Goal: Navigation & Orientation: Find specific page/section

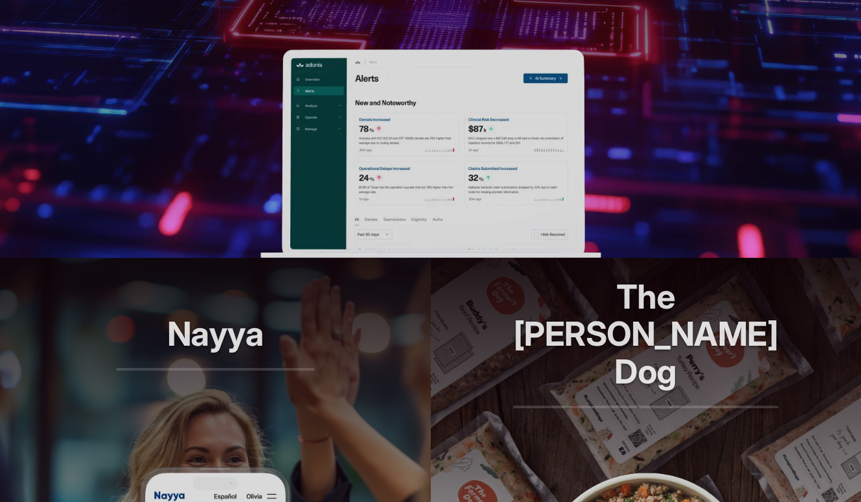
scroll to position [620, 0]
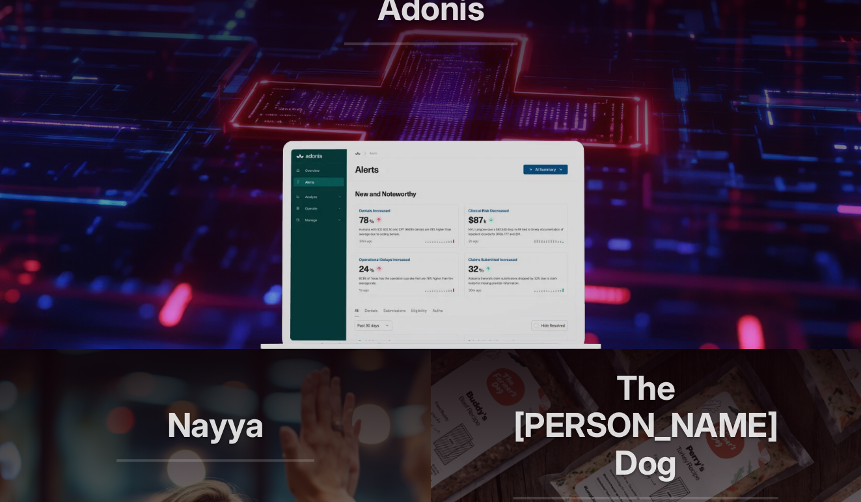
click at [410, 305] on img at bounding box center [430, 245] width 341 height 208
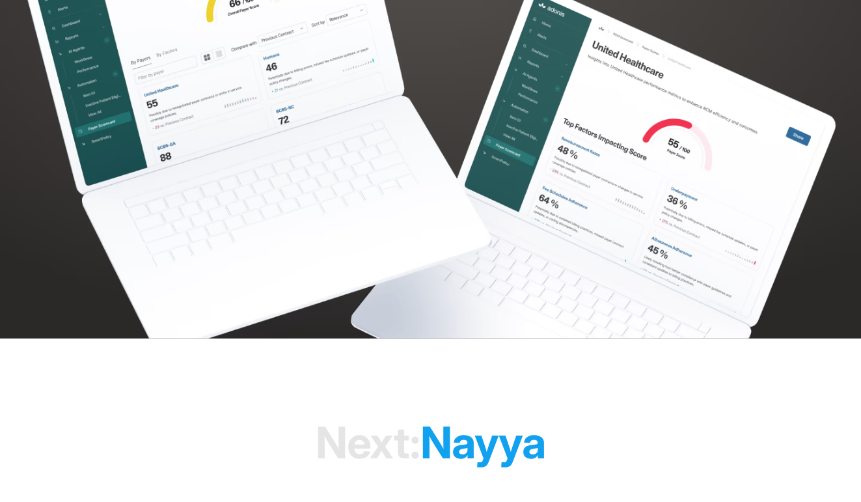
scroll to position [3557, 0]
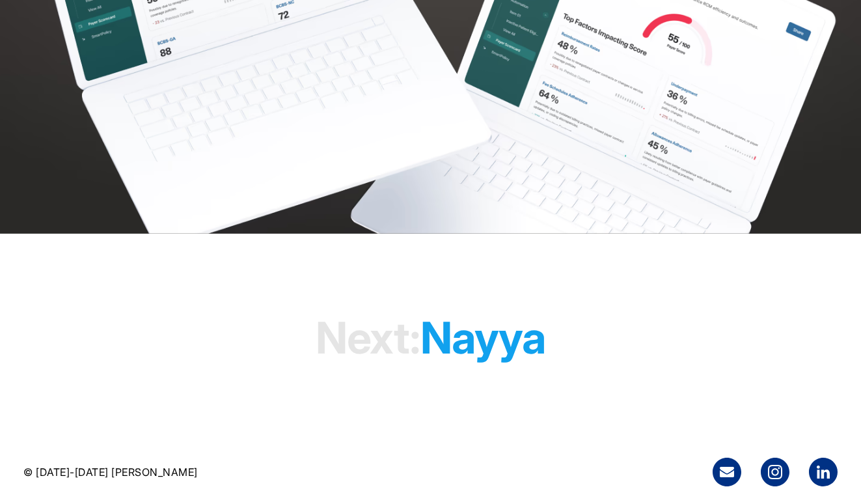
click at [456, 346] on h1 "Next: [PERSON_NAME]" at bounding box center [431, 338] width 230 height 100
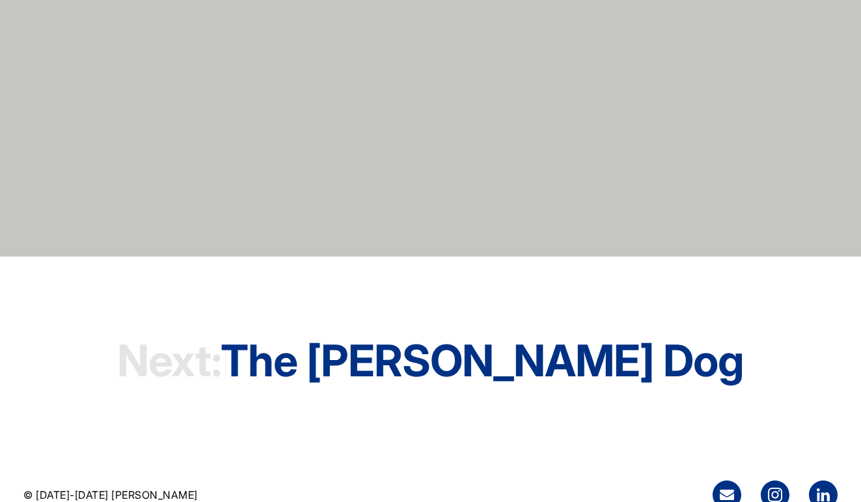
scroll to position [3784, 0]
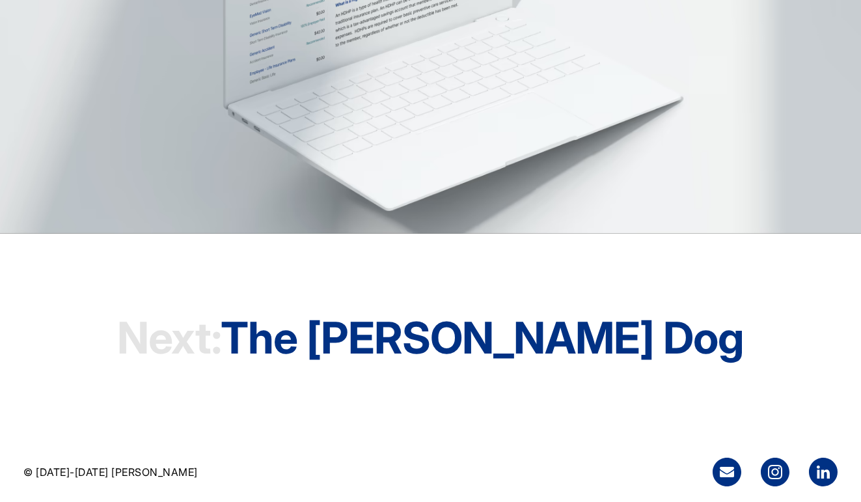
click at [456, 346] on h1 "Next: The Farmer's Dog" at bounding box center [430, 338] width 627 height 100
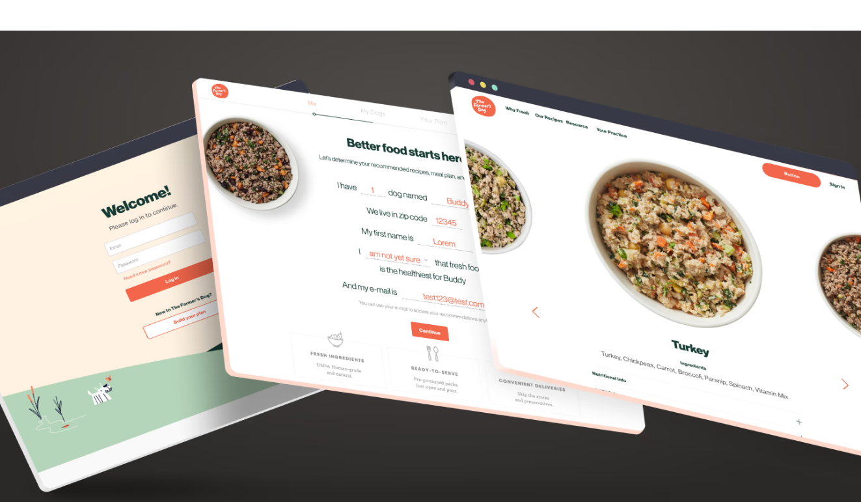
scroll to position [3775, 0]
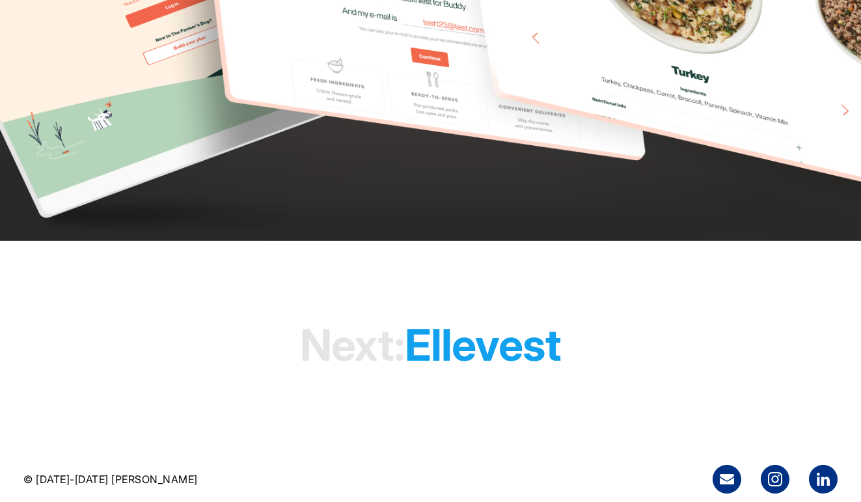
click at [477, 346] on h1 "Next: Ellevest" at bounding box center [430, 346] width 261 height 100
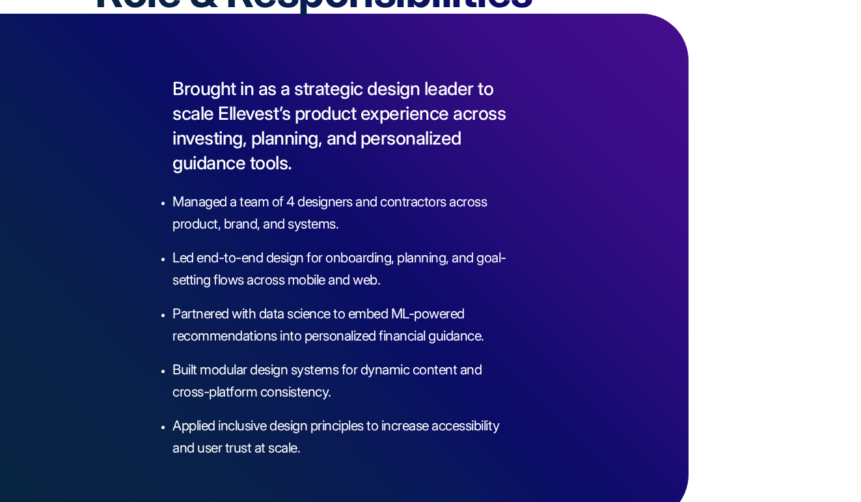
scroll to position [2808, 0]
